Goal: Task Accomplishment & Management: Use online tool/utility

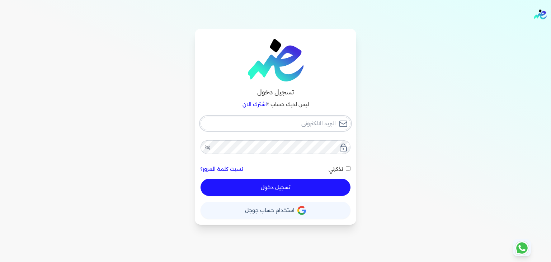
type input "[PERSON_NAME][EMAIL_ADDRESS][PERSON_NAME][DOMAIN_NAME]"
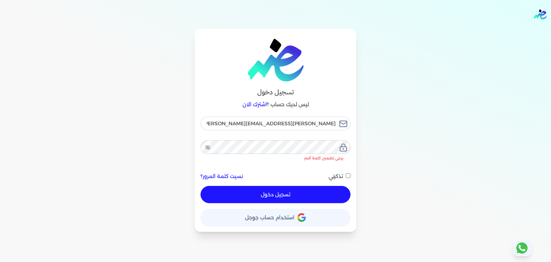
click at [301, 186] on button "تسجيل دخول" at bounding box center [275, 194] width 150 height 17
checkbox input "false"
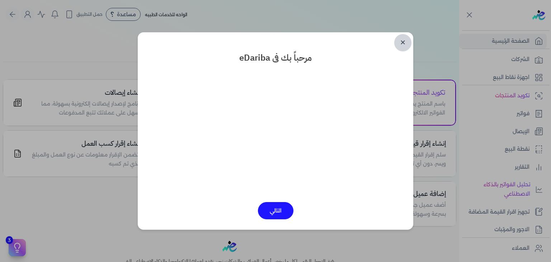
click at [403, 42] on link "✕" at bounding box center [402, 42] width 17 height 17
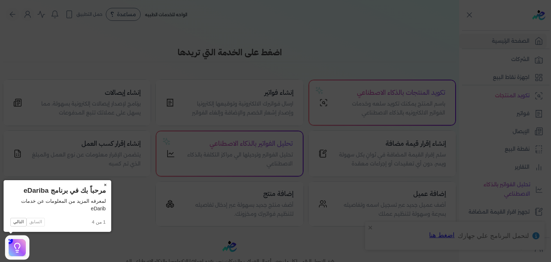
click at [104, 184] on button "×" at bounding box center [105, 185] width 11 height 10
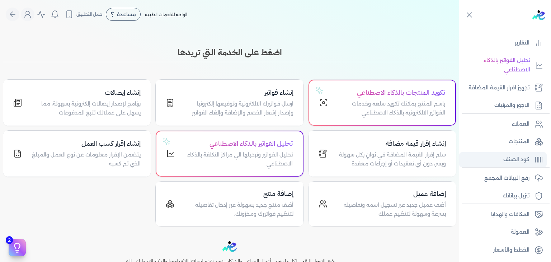
scroll to position [125, 0]
click at [501, 178] on p "رفع البيانات المجمع" at bounding box center [506, 177] width 45 height 9
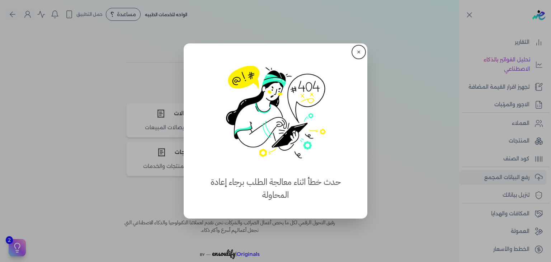
click at [359, 49] on button "✕" at bounding box center [358, 51] width 11 height 11
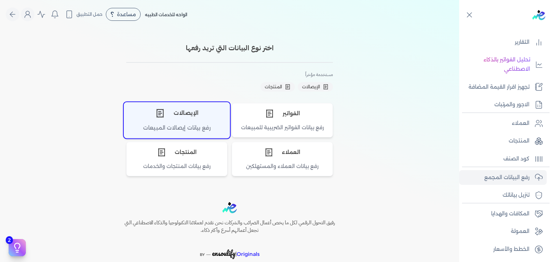
click at [185, 114] on div "الإيصالات" at bounding box center [176, 113] width 105 height 22
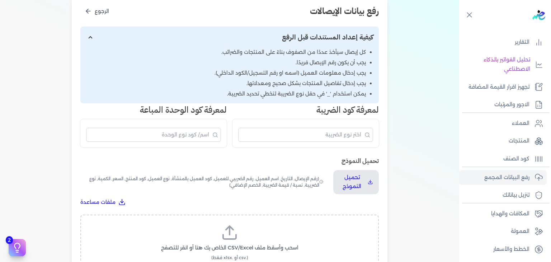
scroll to position [143, 0]
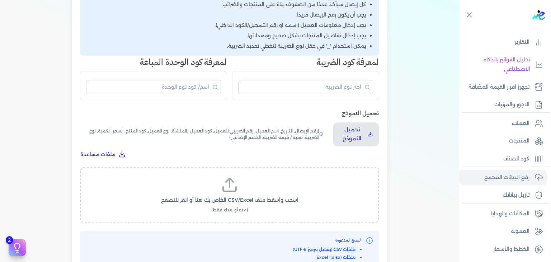
click at [236, 190] on icon at bounding box center [229, 184] width 17 height 17
click at [0, 0] on input "اسحب وأسقط ملف CSV/Excel الخاص بك هنا أو انقر للتصفح (.csv أو .xlsx فقط)" at bounding box center [0, 0] width 0 height 0
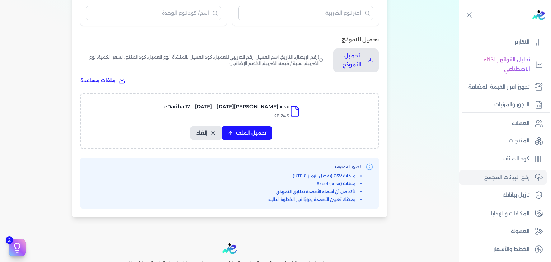
scroll to position [215, 0]
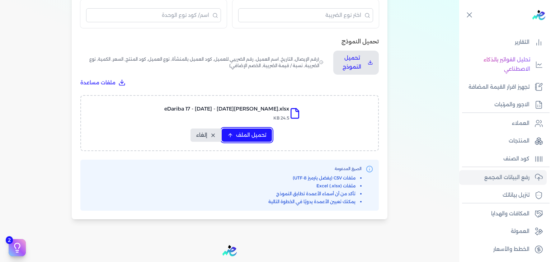
click at [261, 141] on button "تحميل الملف" at bounding box center [247, 134] width 50 height 13
select select "رقم الإيصال"
select select "أسم العميل"
select select "وصف البند"
select select "سيريال المنتج"
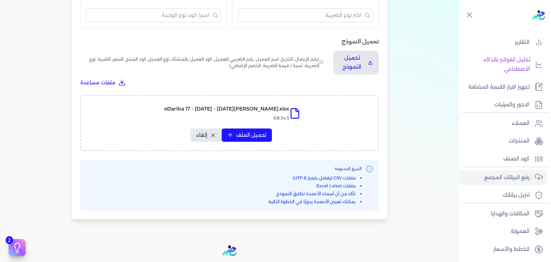
select select "السعر"
select select "الكمية"
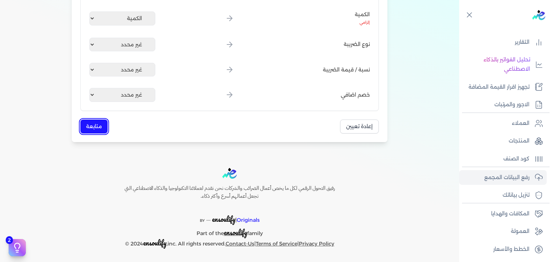
click at [96, 130] on button "متابعة" at bounding box center [93, 126] width 27 height 14
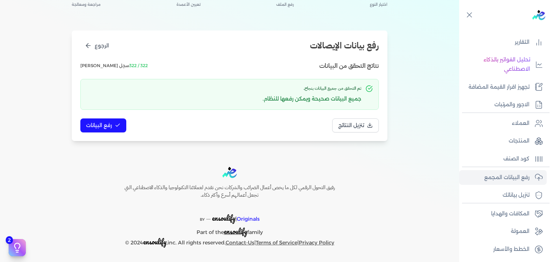
scroll to position [60, 0]
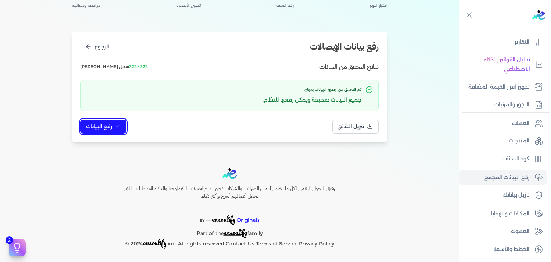
click at [105, 128] on span "رفع البيانات" at bounding box center [99, 127] width 26 height 8
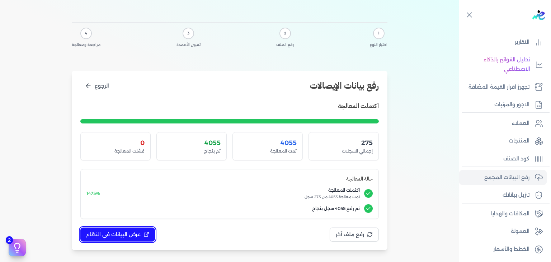
click at [135, 234] on span "عرض البيانات في النظام" at bounding box center [113, 235] width 55 height 8
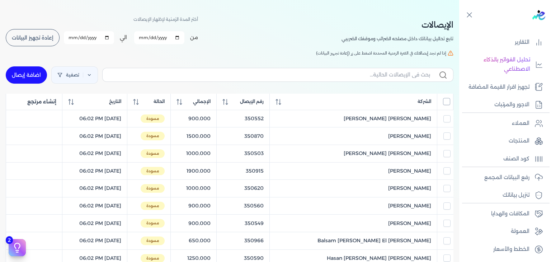
click at [450, 102] on input "All items unselected" at bounding box center [446, 101] width 7 height 7
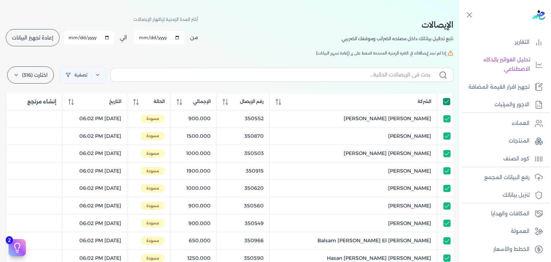
click at [447, 101] on input "All items selected" at bounding box center [446, 101] width 7 height 7
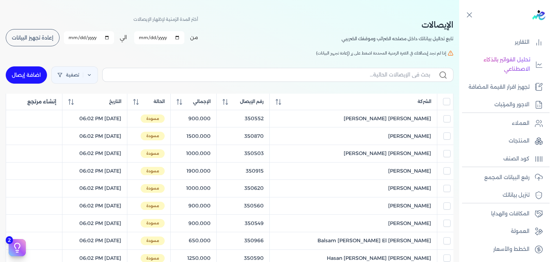
click at [46, 38] on span "إعادة تجهيز البيانات" at bounding box center [33, 37] width 42 height 5
click at [46, 37] on span "إعادة تجهيز البيانات" at bounding box center [33, 37] width 42 height 5
click at [446, 103] on input "All items unselected" at bounding box center [446, 101] width 7 height 7
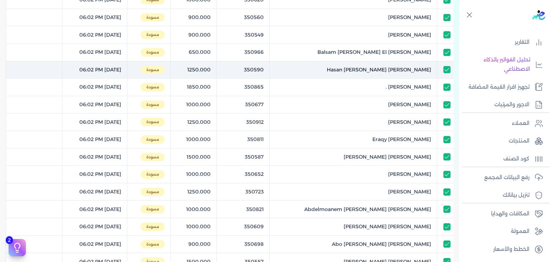
scroll to position [308, 0]
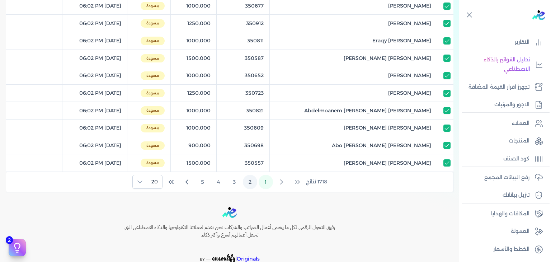
click at [249, 179] on button "2" at bounding box center [250, 182] width 14 height 14
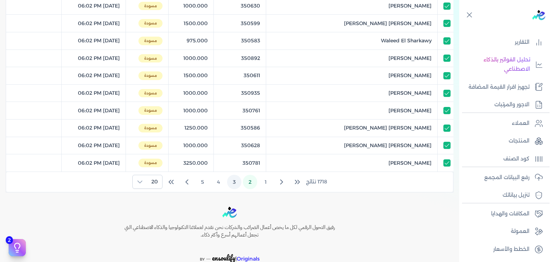
click at [238, 180] on button "3" at bounding box center [234, 182] width 14 height 14
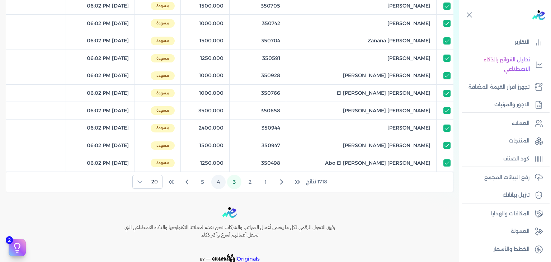
click at [219, 178] on button "4" at bounding box center [218, 182] width 14 height 14
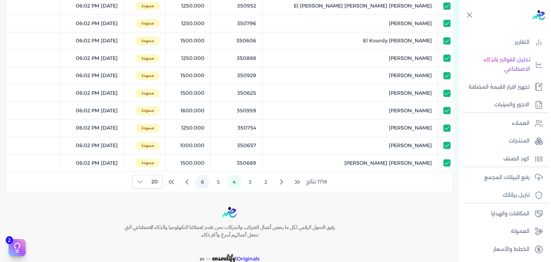
click at [202, 178] on button "6" at bounding box center [202, 182] width 14 height 14
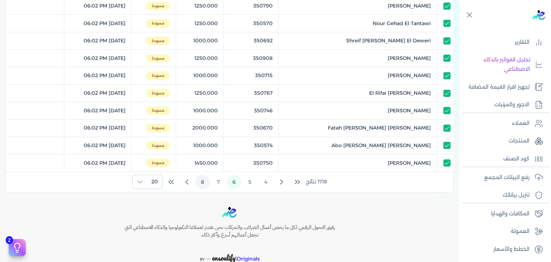
click at [201, 181] on button "8" at bounding box center [202, 182] width 14 height 14
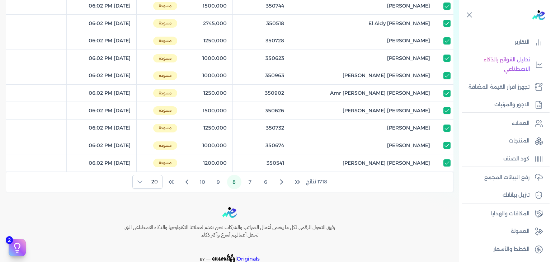
click at [201, 181] on button "10" at bounding box center [202, 182] width 14 height 14
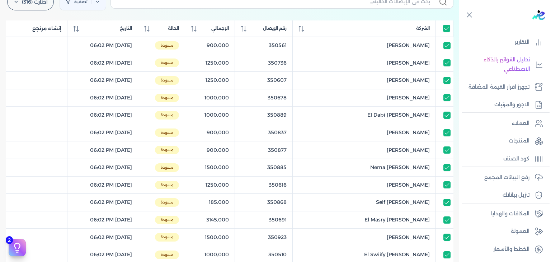
scroll to position [0, 0]
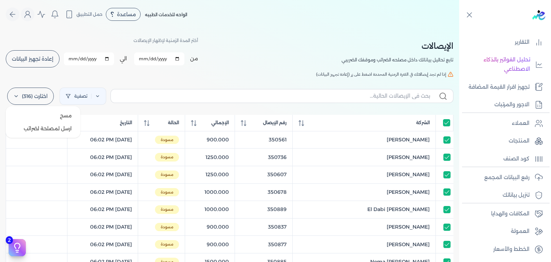
click at [31, 99] on label "اختارت (316)" at bounding box center [30, 95] width 47 height 17
click at [43, 130] on button "ارسل لمصلحة لضرائب" at bounding box center [43, 128] width 69 height 13
checkbox input "true"
